Goal: Book appointment/travel/reservation

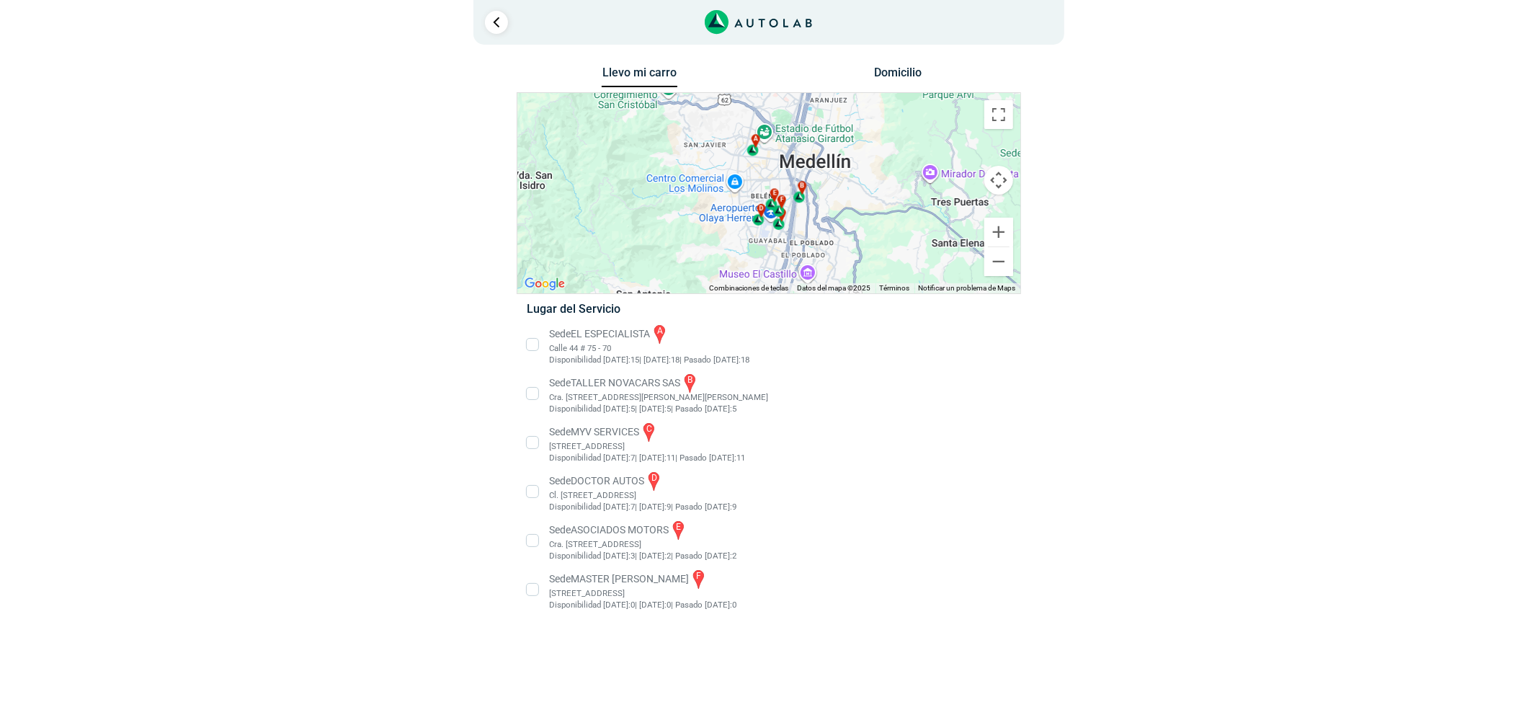
click at [664, 592] on li "Sede MASTER MOTRIZ f [STREET_ADDRESS]" at bounding box center [768, 589] width 505 height 43
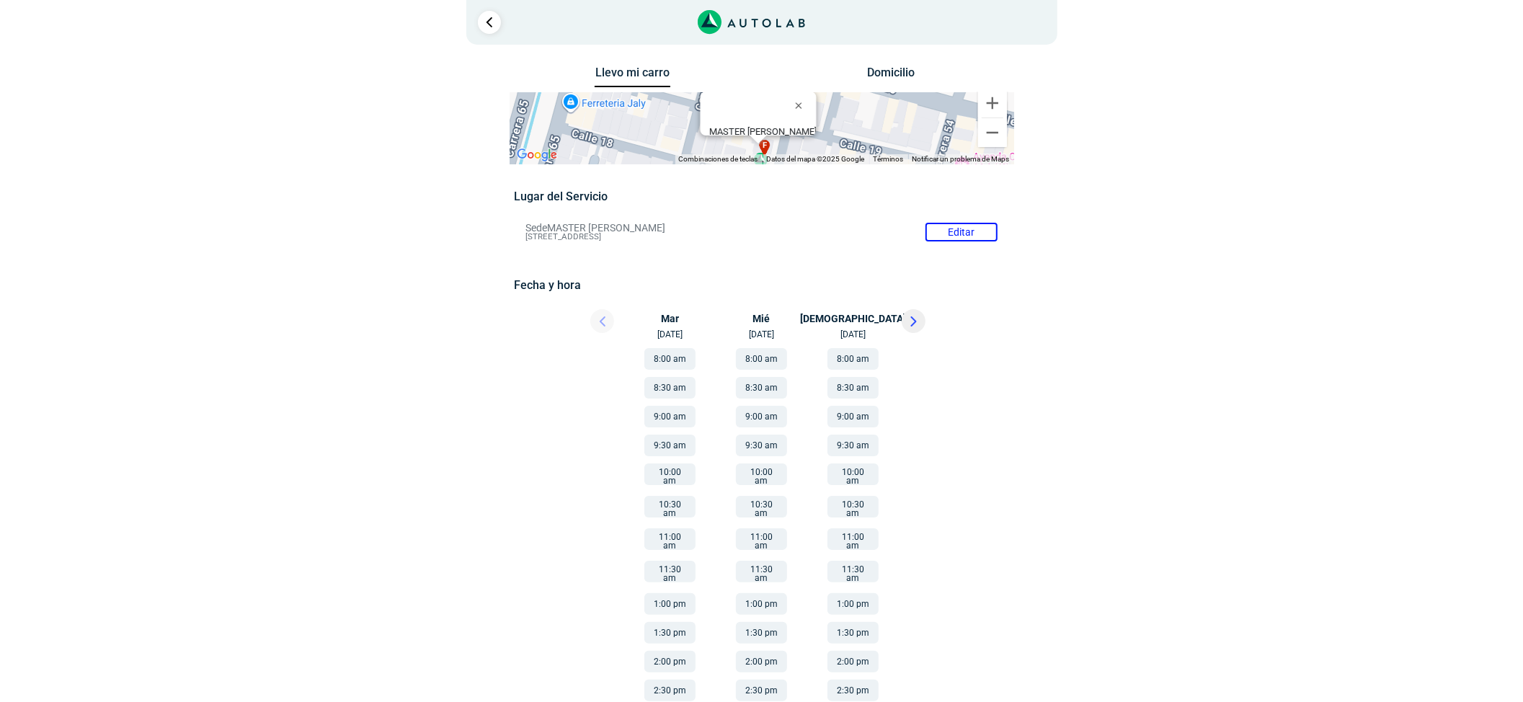
click at [918, 326] on button at bounding box center [913, 321] width 24 height 24
drag, startPoint x: 752, startPoint y: 356, endPoint x: 747, endPoint y: 347, distance: 10.0
click at [752, 356] on button "9:00 am" at bounding box center [761, 359] width 51 height 22
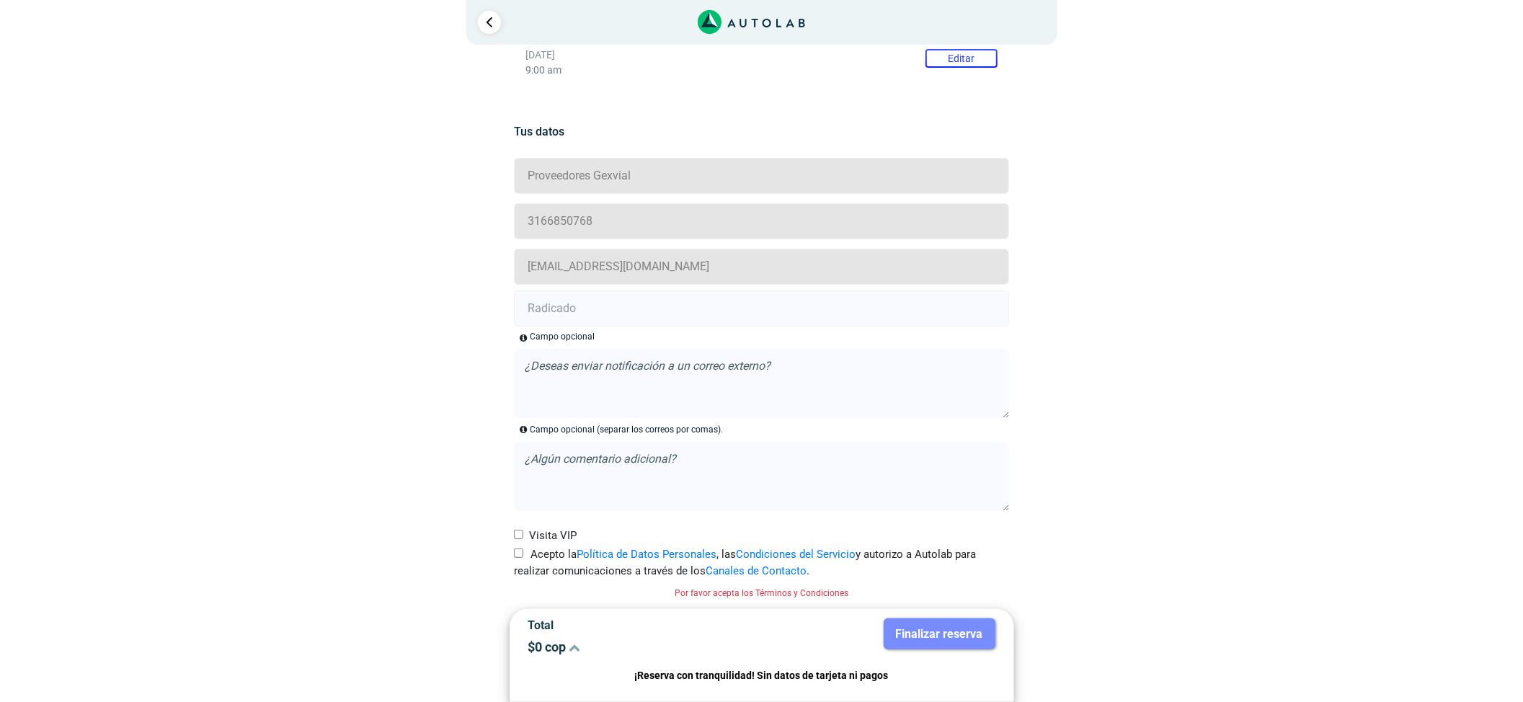
click at [523, 551] on label "Acepto la Política de Datos Personales , las Condiciones del Servicio y autoriz…" at bounding box center [761, 562] width 495 height 32
click at [523, 551] on input "Acepto la Política de Datos Personales , las Condiciones del Servicio y autoriz…" at bounding box center [518, 552] width 9 height 9
checkbox input "true"
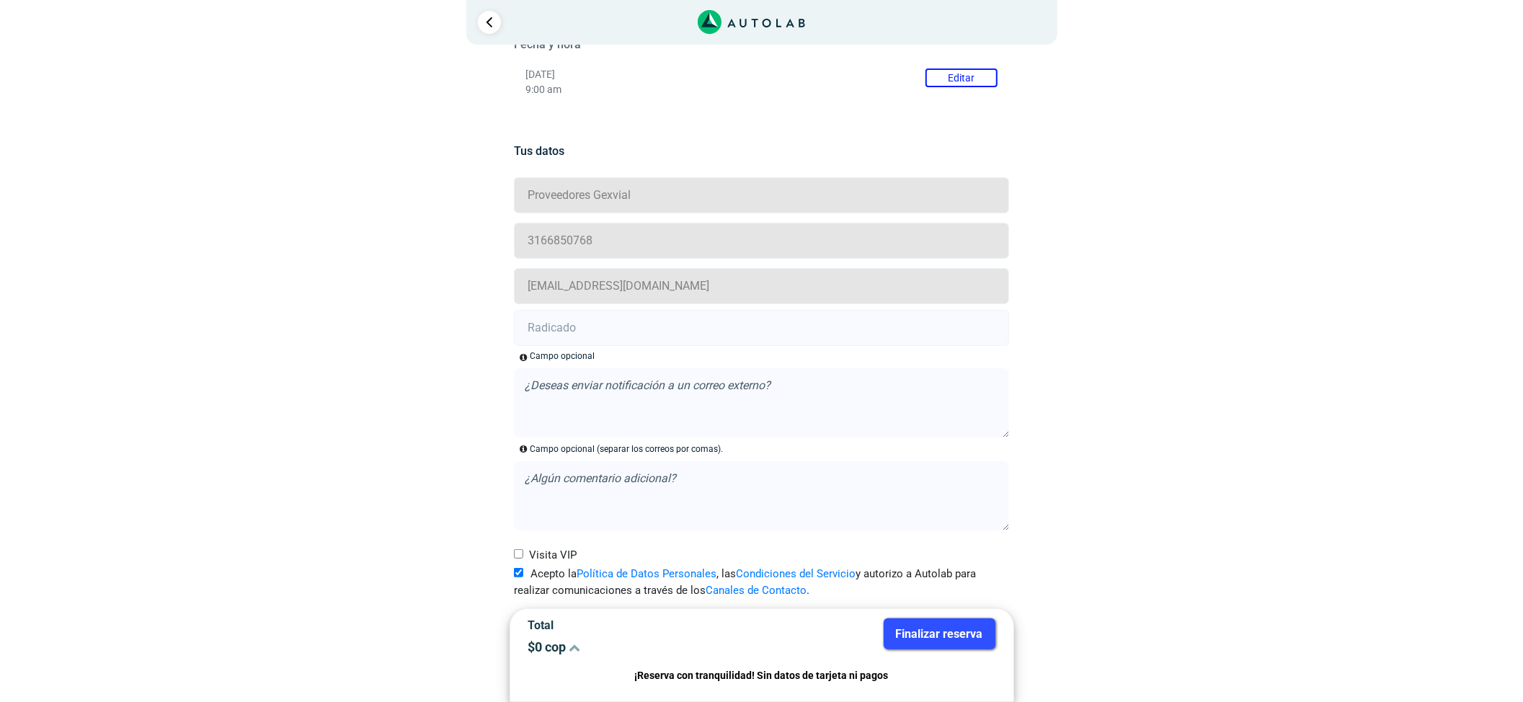
click at [625, 317] on input "text" at bounding box center [761, 328] width 495 height 36
click at [787, 332] on input "text" at bounding box center [761, 328] width 495 height 36
paste input "21013036"
type input "21013036"
click at [954, 623] on button "Finalizar reserva" at bounding box center [939, 633] width 112 height 31
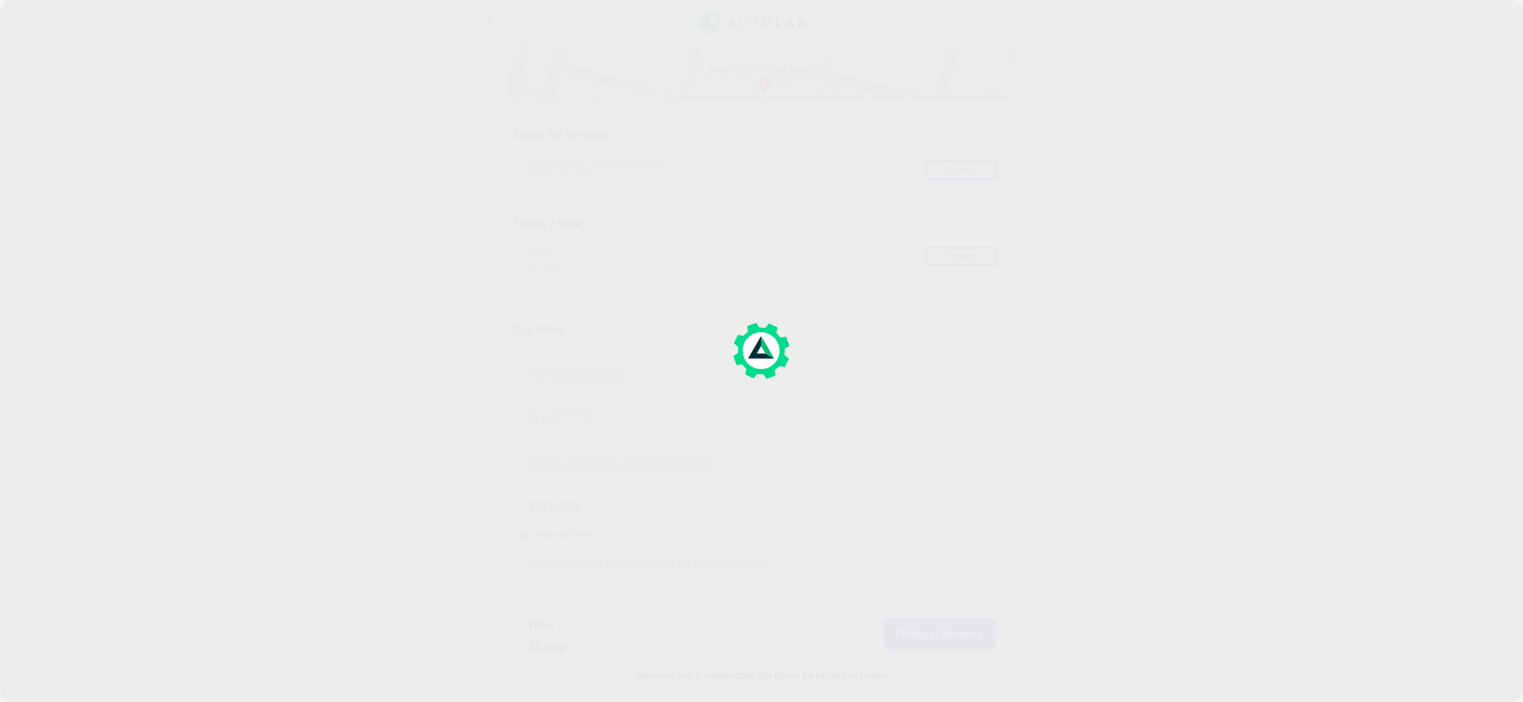
scroll to position [96, 0]
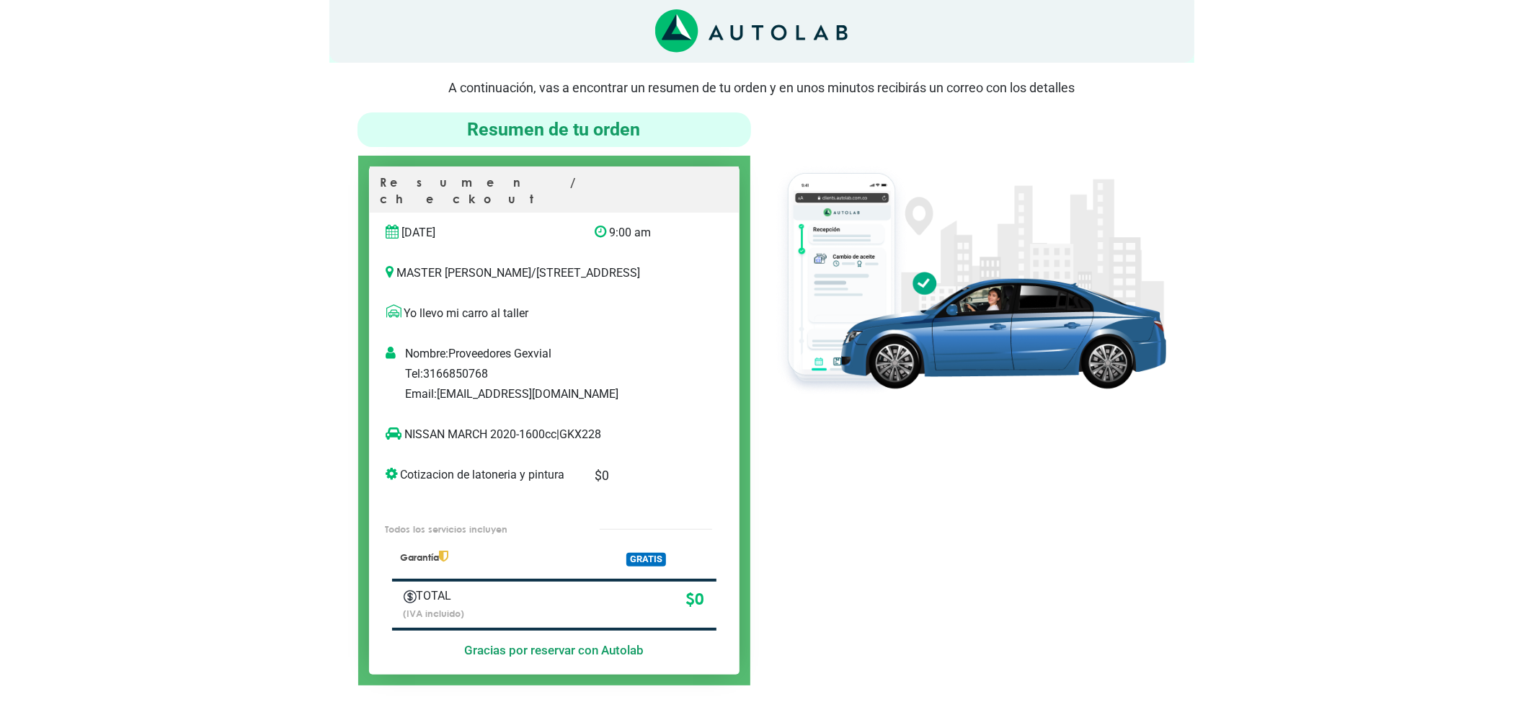
scroll to position [96, 0]
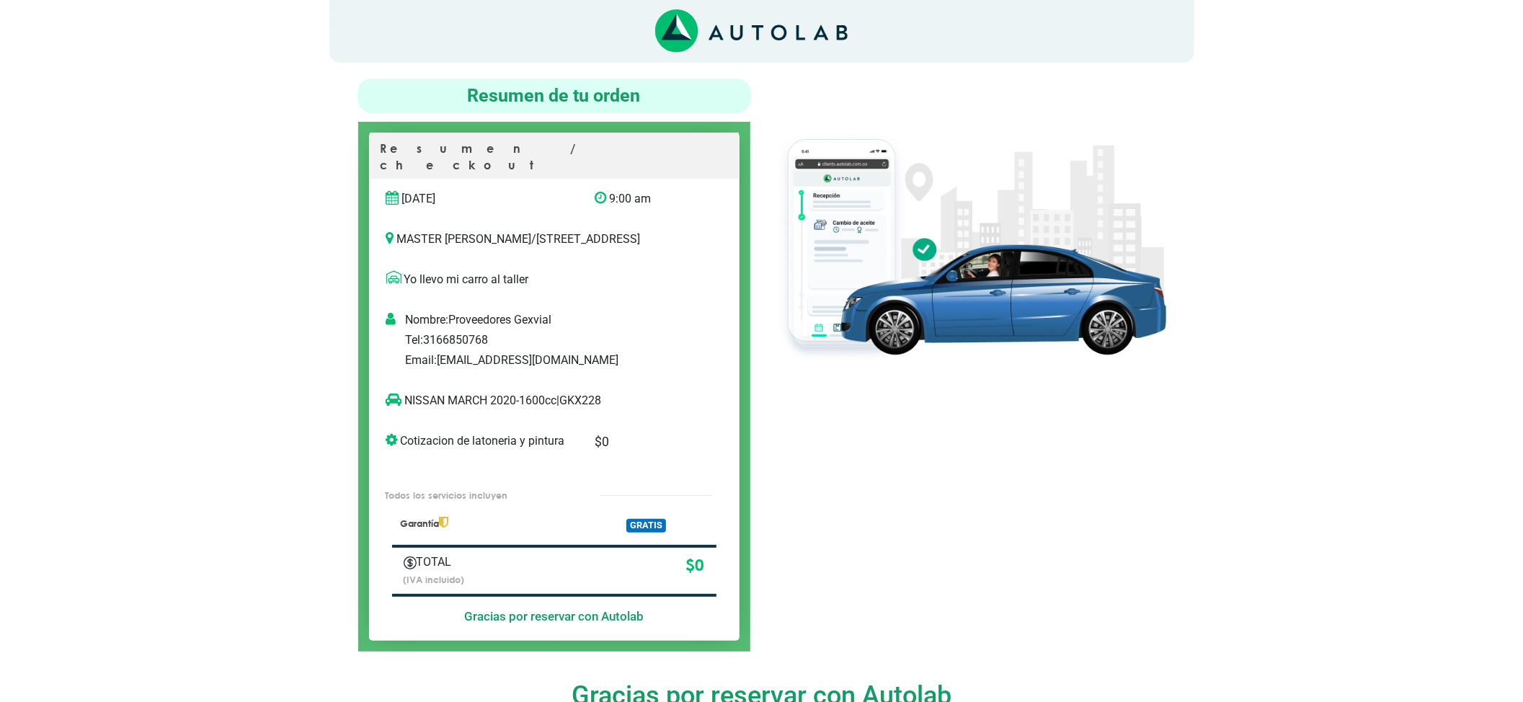
click at [804, 406] on div at bounding box center [969, 365] width 415 height 573
click at [597, 396] on p "NISSAN MARCH 2020-1600cc | GKX228" at bounding box center [539, 400] width 306 height 17
click at [597, 393] on p "NISSAN MARCH 2020-1600cc | GKX228" at bounding box center [539, 400] width 306 height 17
copy p "GKX228"
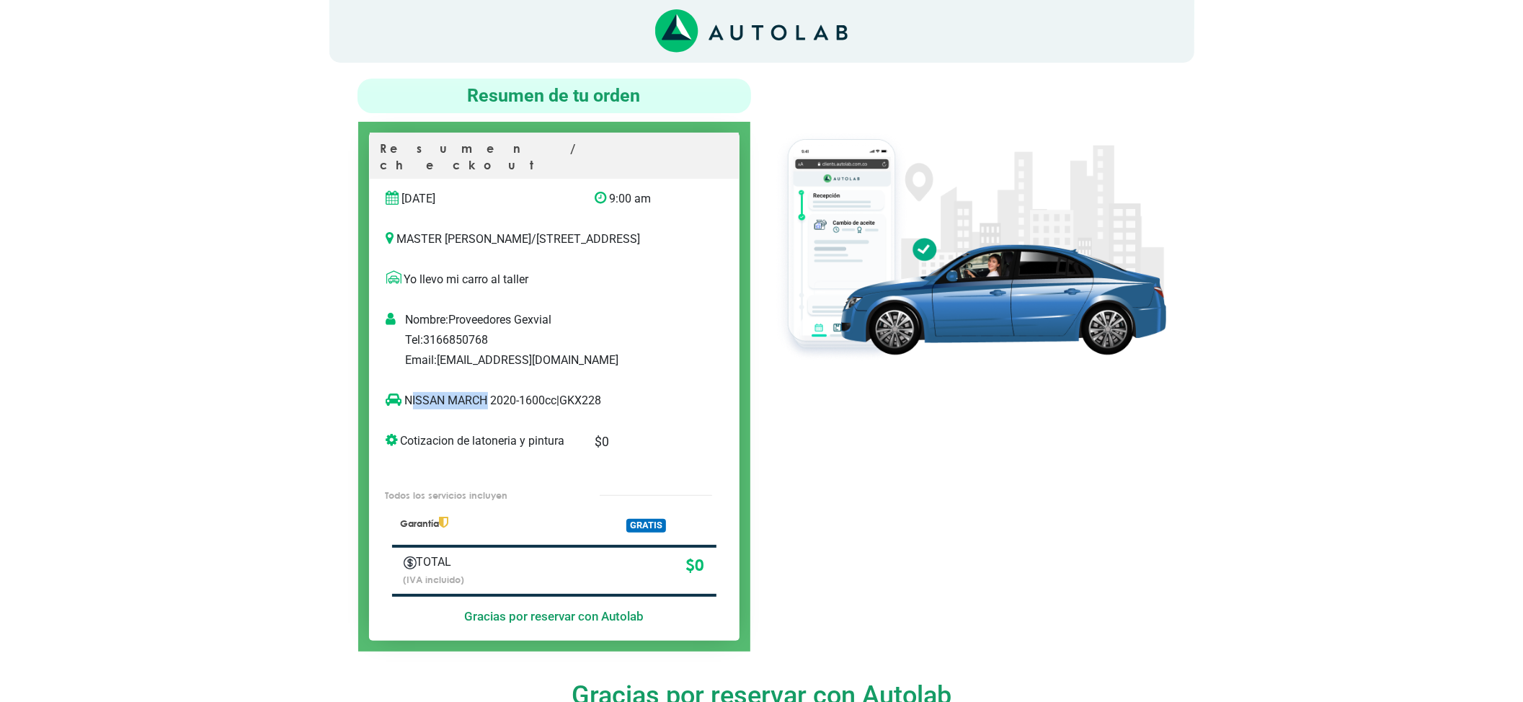
copy p "ISSAN MARCH"
drag, startPoint x: 485, startPoint y: 409, endPoint x: 225, endPoint y: 441, distance: 262.1
click at [398, 413] on div "NISSAN MARCH 2020-1600cc | GKX228" at bounding box center [539, 406] width 328 height 29
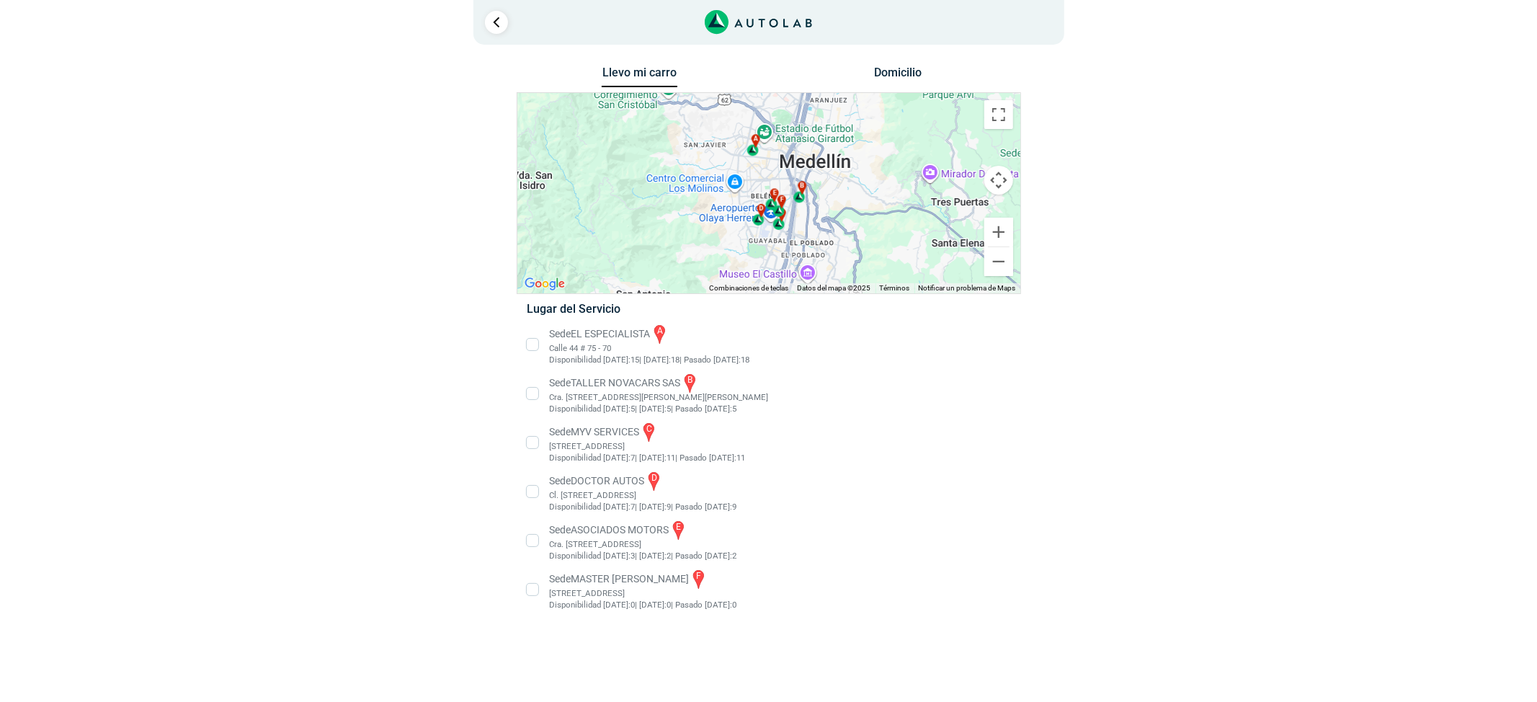
click at [554, 574] on li "Sede MASTER MOTRIZ f [STREET_ADDRESS]" at bounding box center [768, 589] width 505 height 43
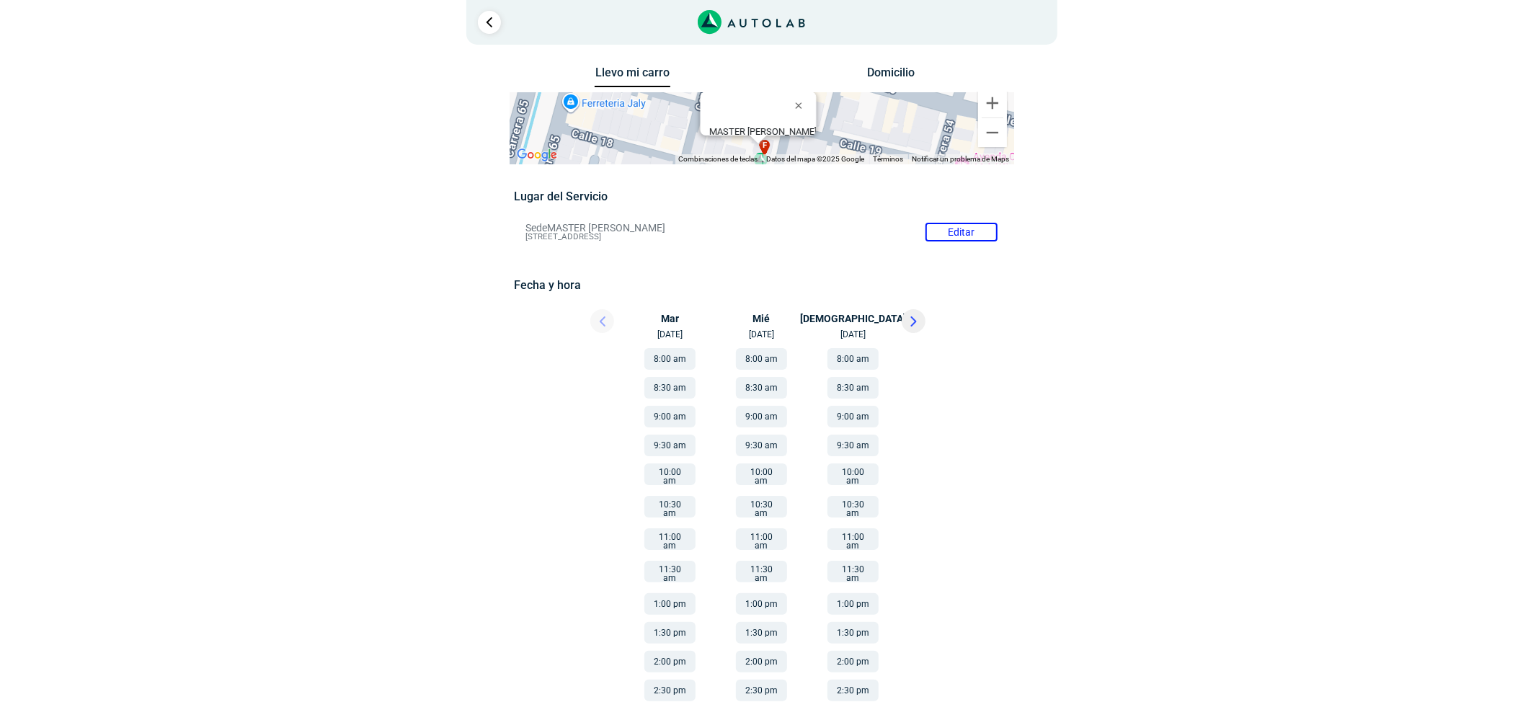
click at [1128, 396] on div "Llevo mi carro [GEOGRAPHIC_DATA] ← Mover a la izquierda → Mover a la derecha ↑ …" at bounding box center [761, 406] width 865 height 687
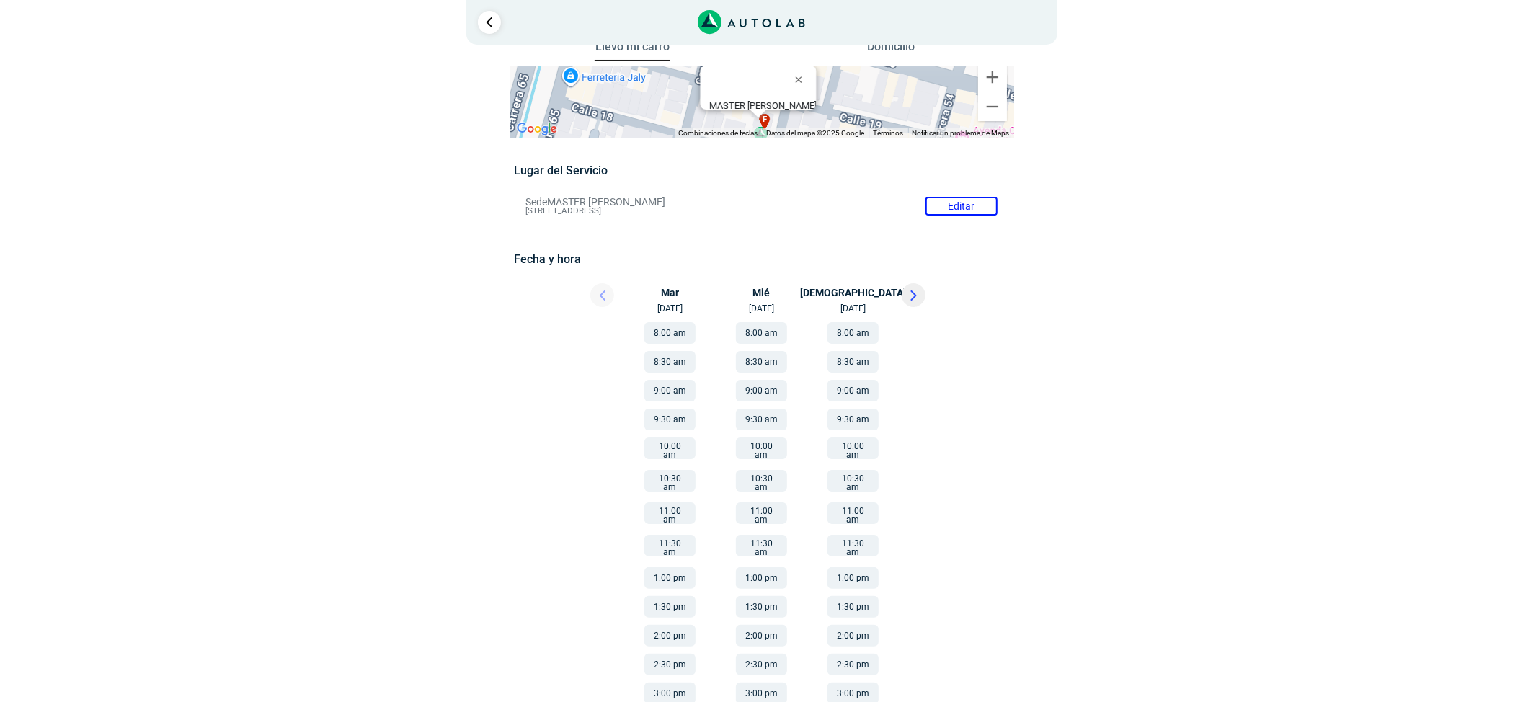
scroll to position [32, 0]
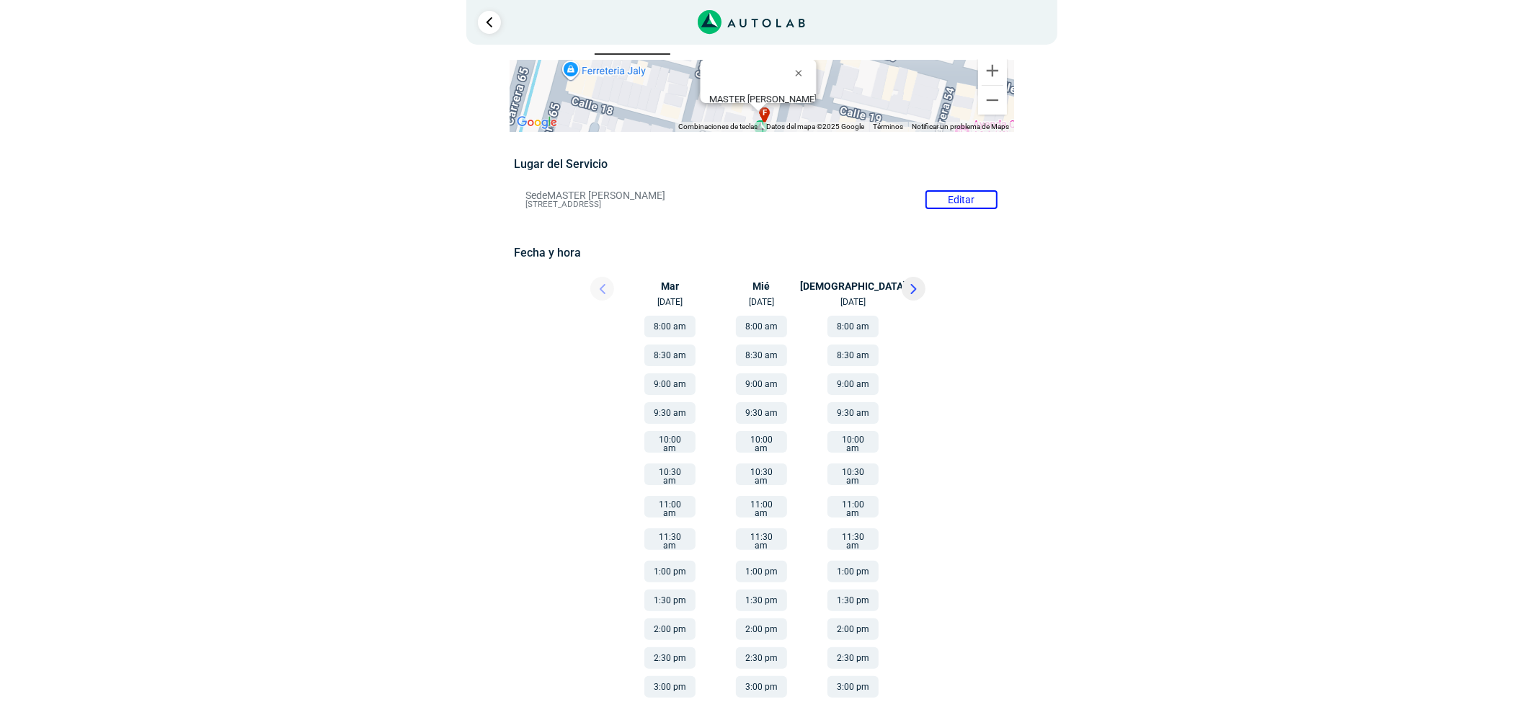
drag, startPoint x: 770, startPoint y: 383, endPoint x: 589, endPoint y: 470, distance: 201.1
click at [770, 383] on button "9:00 am" at bounding box center [761, 384] width 51 height 22
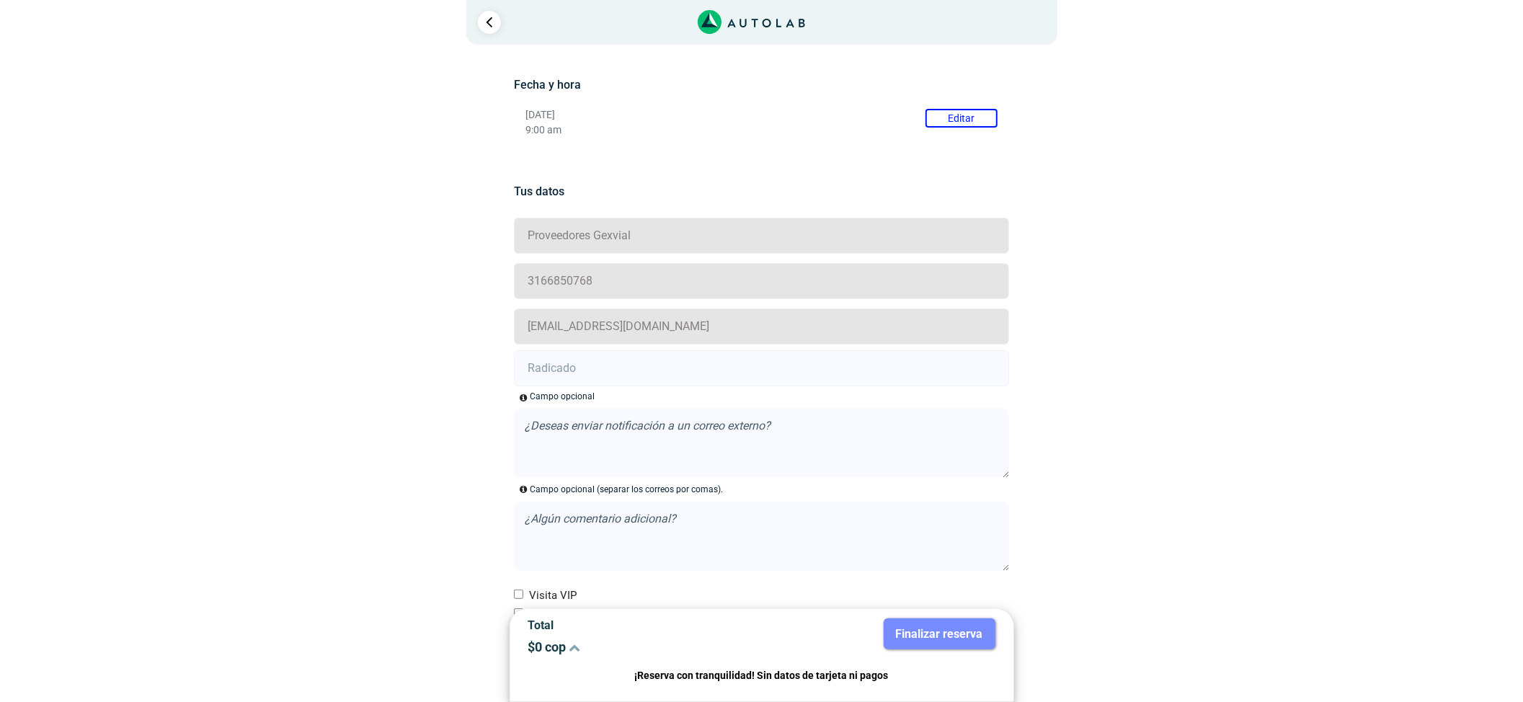
scroll to position [261, 0]
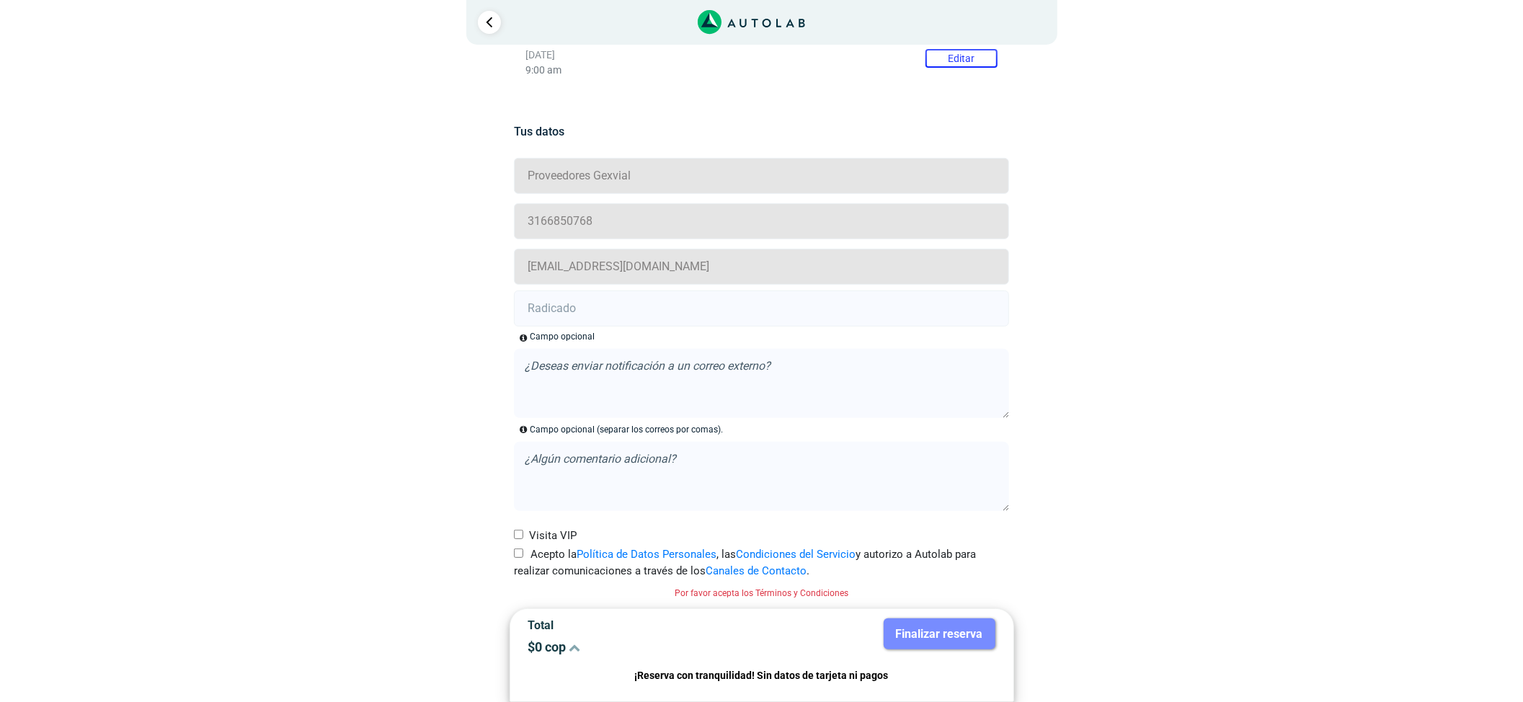
click at [582, 293] on input "text" at bounding box center [761, 308] width 495 height 36
paste input "21018838"
type input "21018838"
click at [522, 554] on input "Acepto la Política de Datos Personales , las Condiciones del Servicio y autoriz…" at bounding box center [518, 552] width 9 height 9
checkbox input "true"
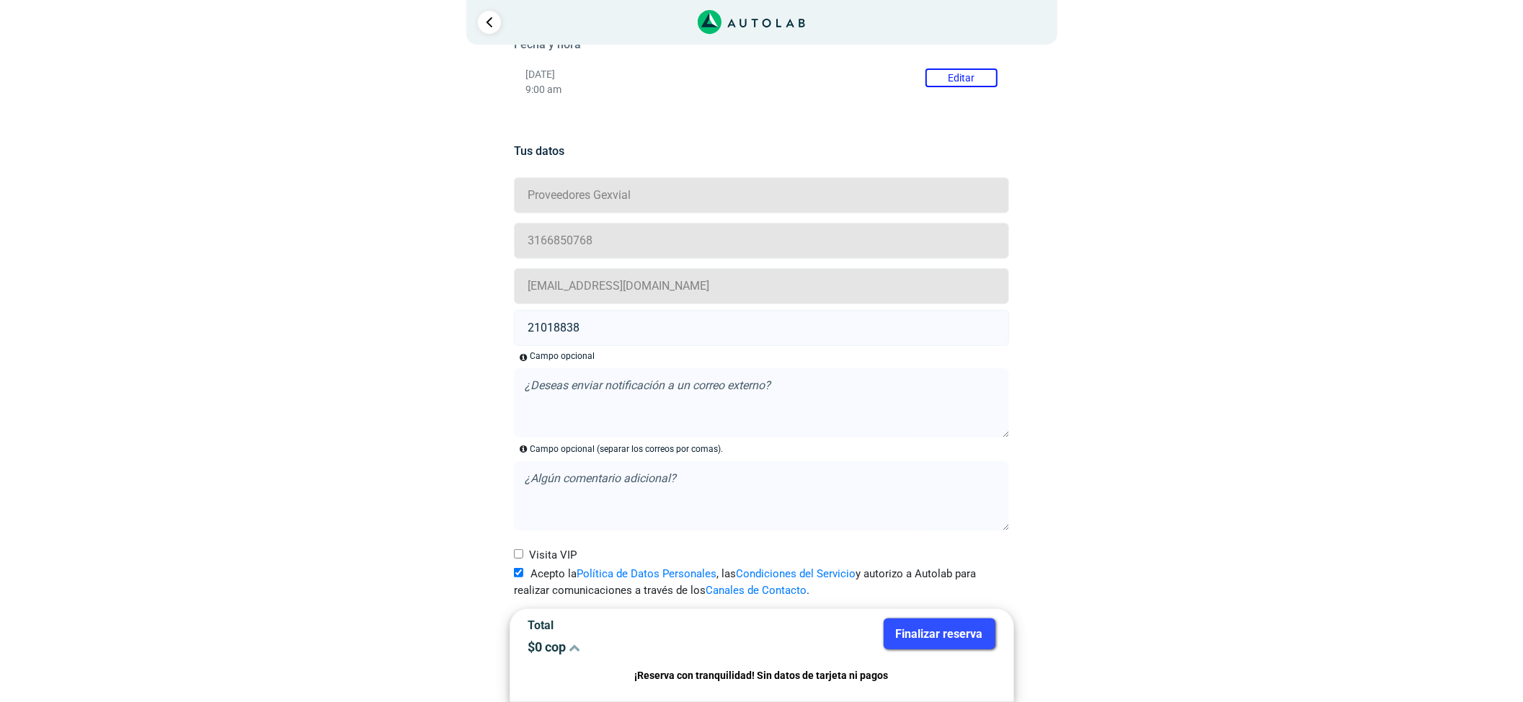
scroll to position [242, 0]
click at [943, 631] on button "Finalizar reserva" at bounding box center [939, 633] width 112 height 31
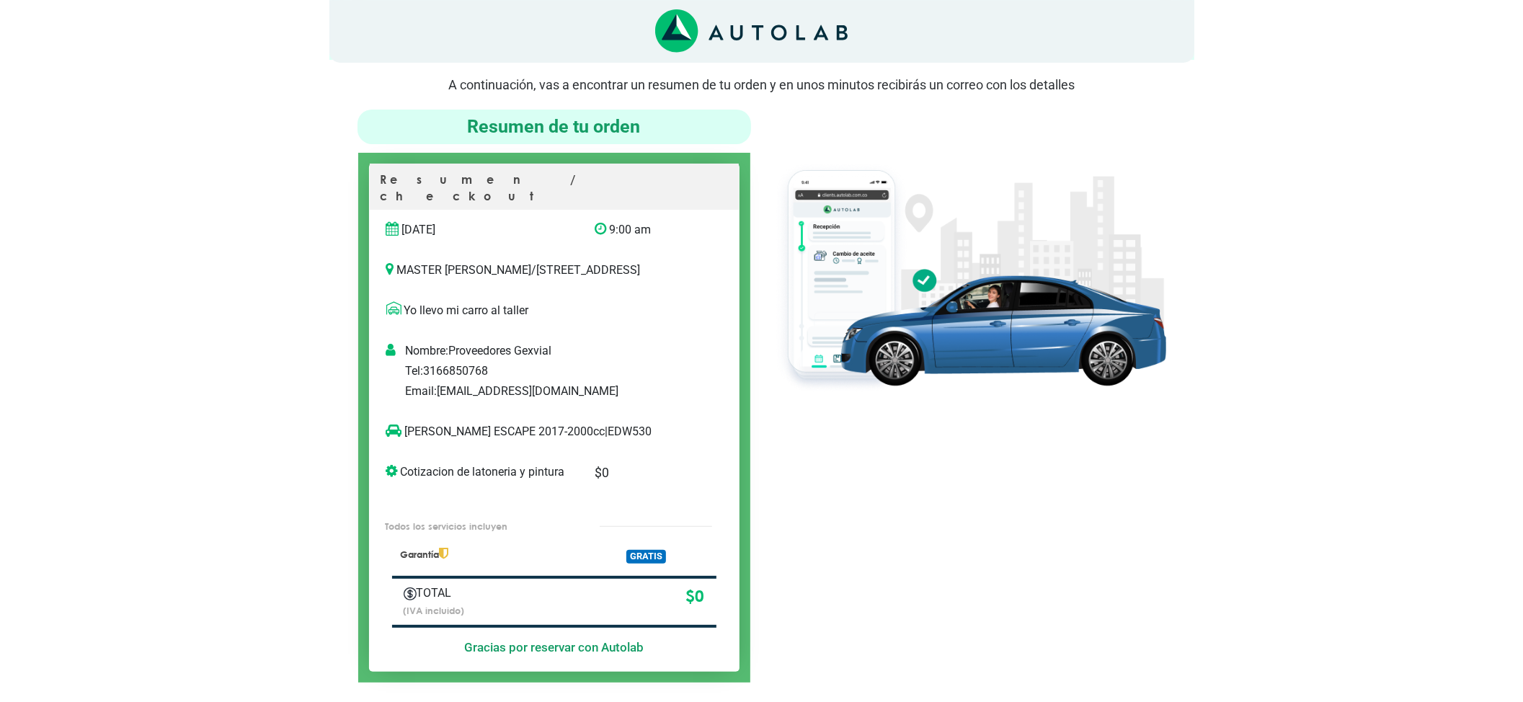
scroll to position [96, 0]
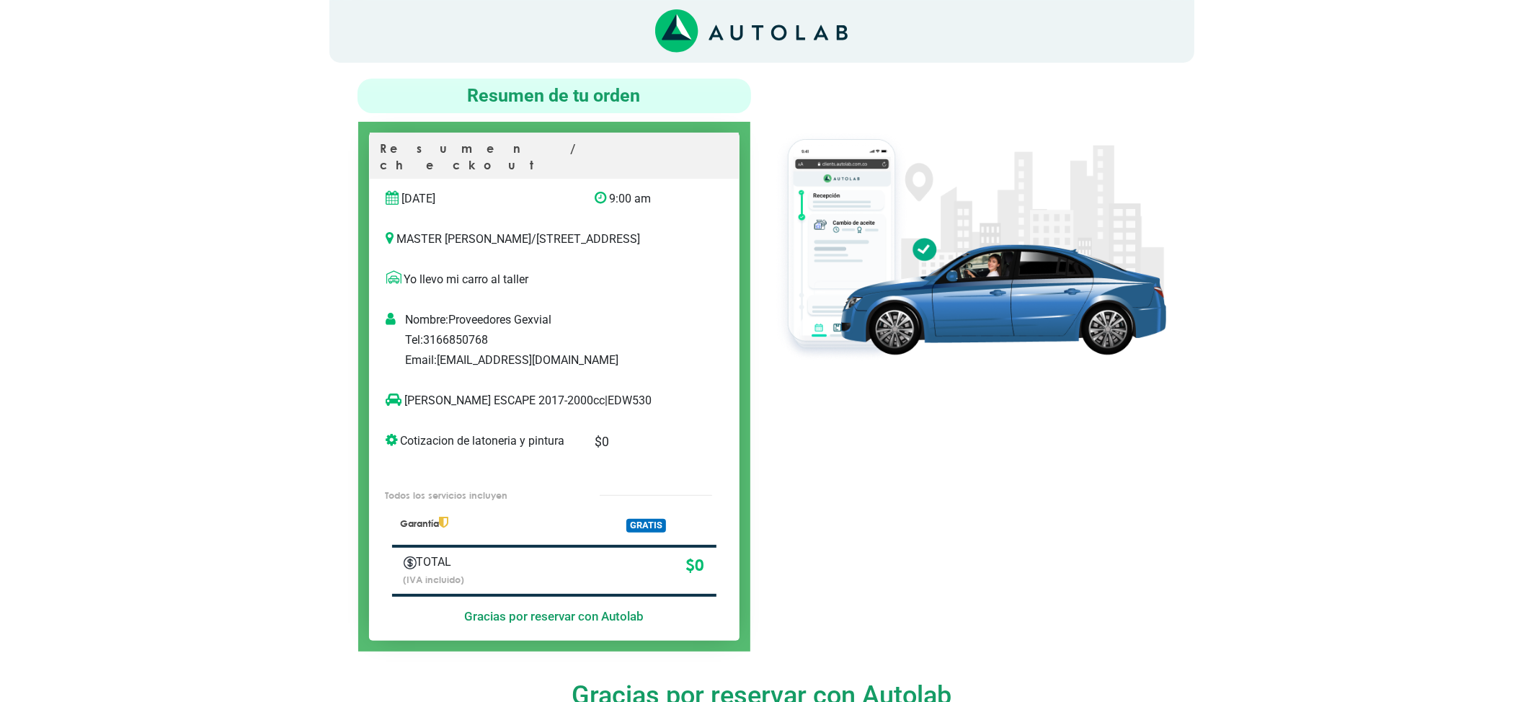
click at [587, 398] on p "[PERSON_NAME] ESCAPE 2017-2000cc | EDW530" at bounding box center [539, 400] width 306 height 17
click at [586, 398] on p "[PERSON_NAME] ESCAPE 2017-2000cc | EDW530" at bounding box center [539, 400] width 306 height 17
copy p "EDW530"
drag, startPoint x: 476, startPoint y: 407, endPoint x: 405, endPoint y: 414, distance: 70.9
click at [405, 414] on div "[PERSON_NAME] ESCAPE 2017-2000cc | EDW530" at bounding box center [539, 406] width 328 height 29
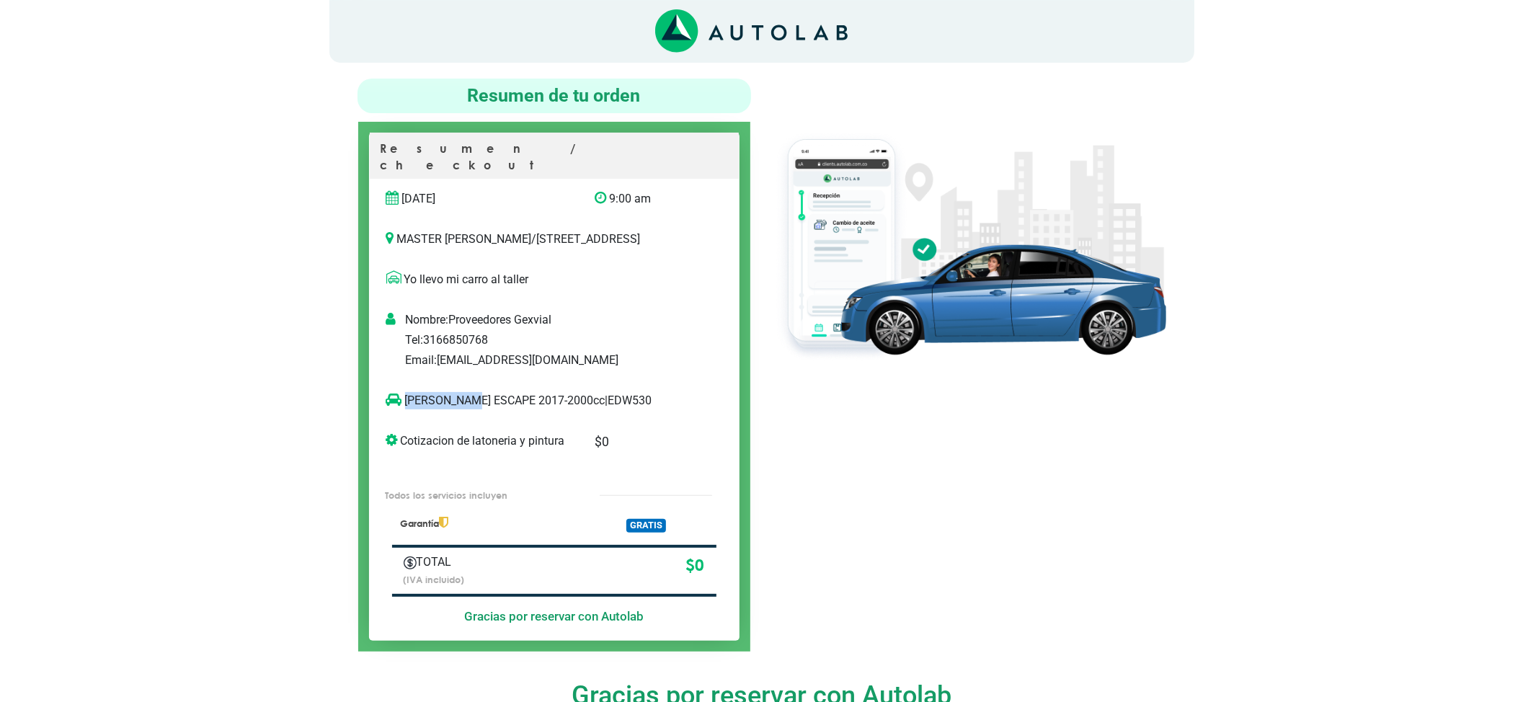
copy p "[PERSON_NAME] ESCAPE"
